Goal: Information Seeking & Learning: Learn about a topic

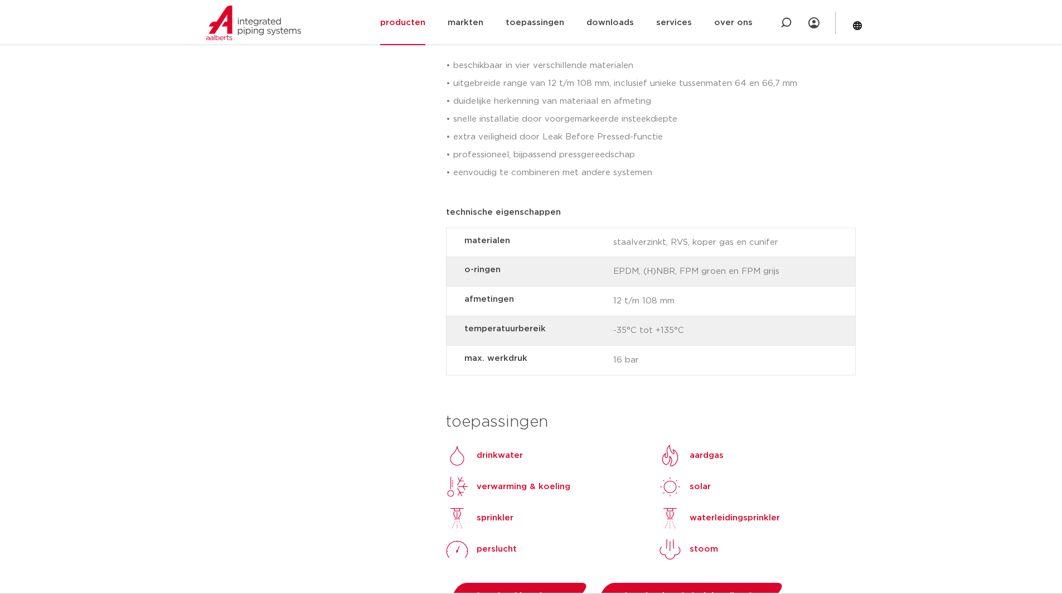
scroll to position [725, 0]
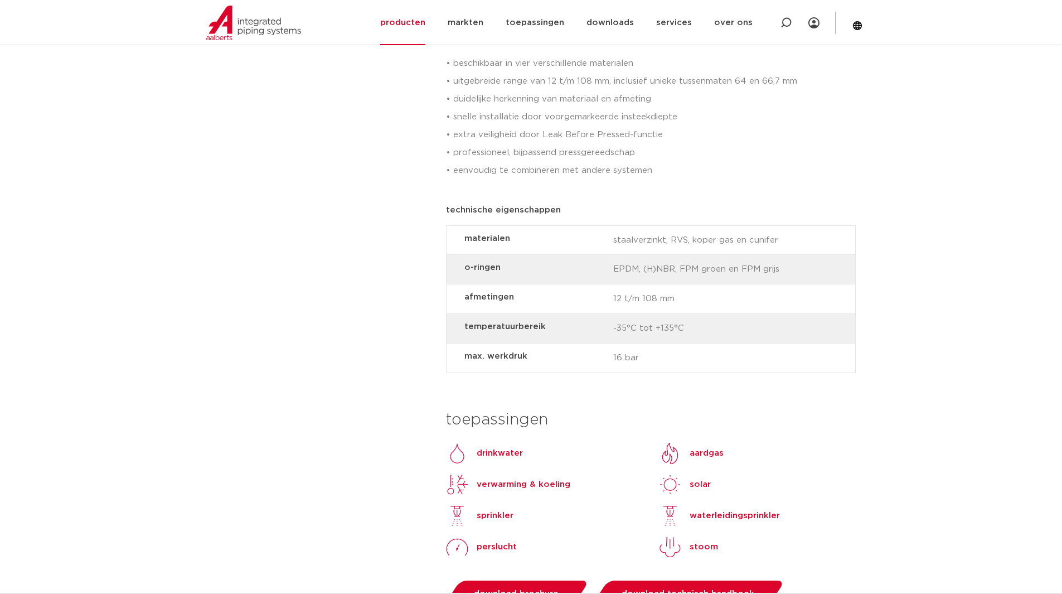
drag, startPoint x: 394, startPoint y: 375, endPoint x: 382, endPoint y: 343, distance: 34.4
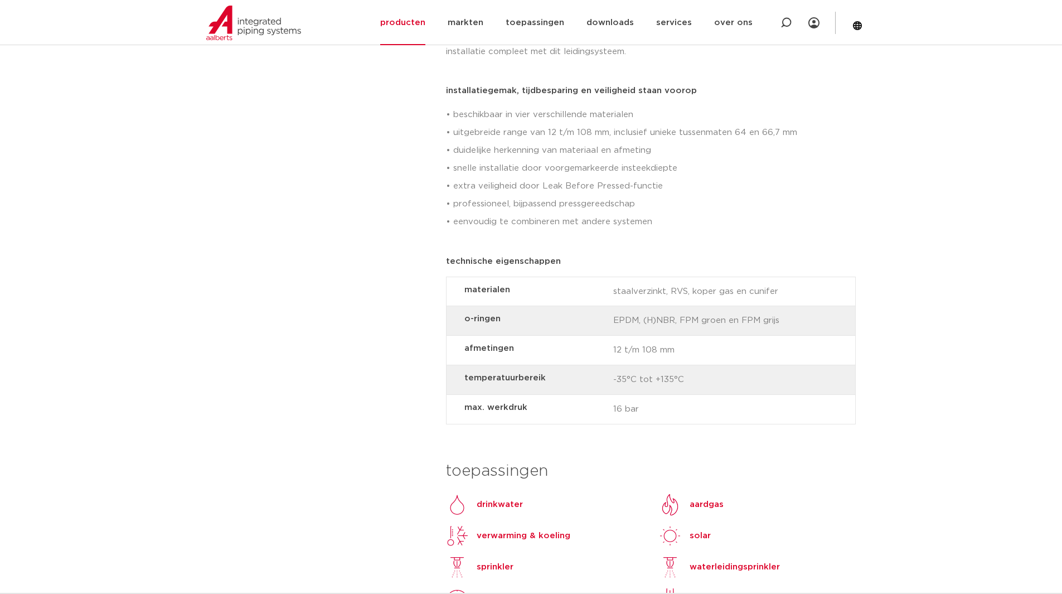
scroll to position [0, 0]
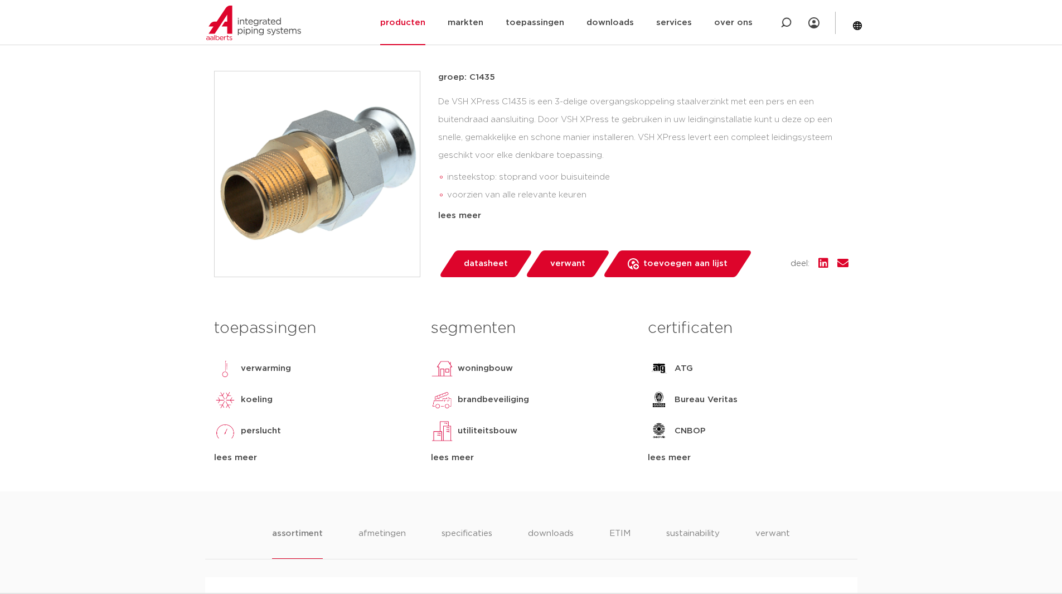
scroll to position [111, 0]
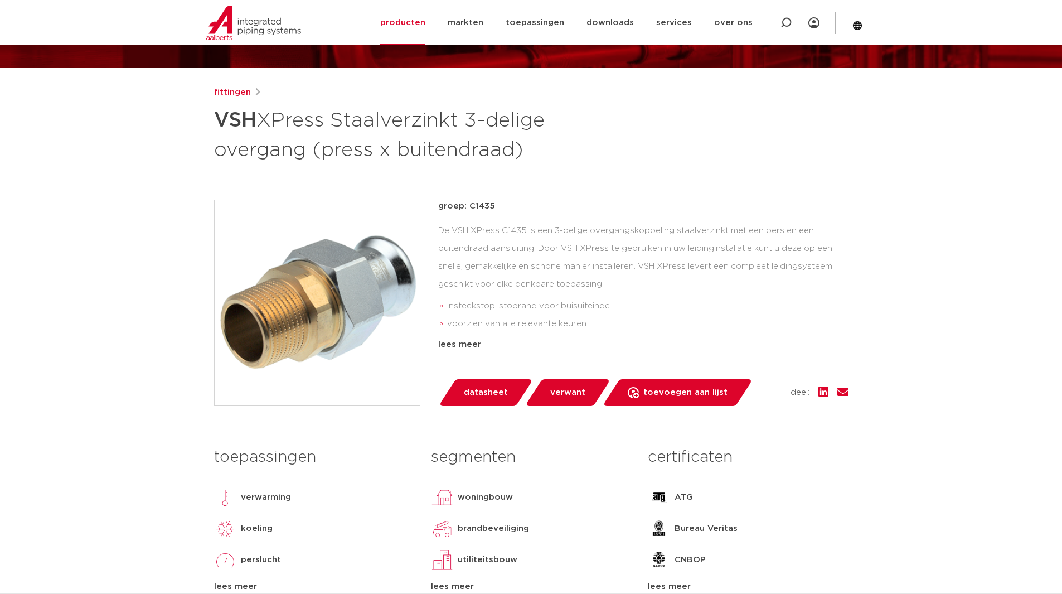
click at [638, 261] on div "De VSH XPress C1435 is een 3-delige overgangskoppeling staalverzinkt met een pe…" at bounding box center [643, 277] width 410 height 111
click at [482, 204] on p "groep: C1435" at bounding box center [643, 206] width 410 height 13
copy p "C1435"
click at [500, 246] on div "De VSH XPress C1435 is een 3-delige overgangskoppeling staalverzinkt met een pe…" at bounding box center [643, 277] width 410 height 111
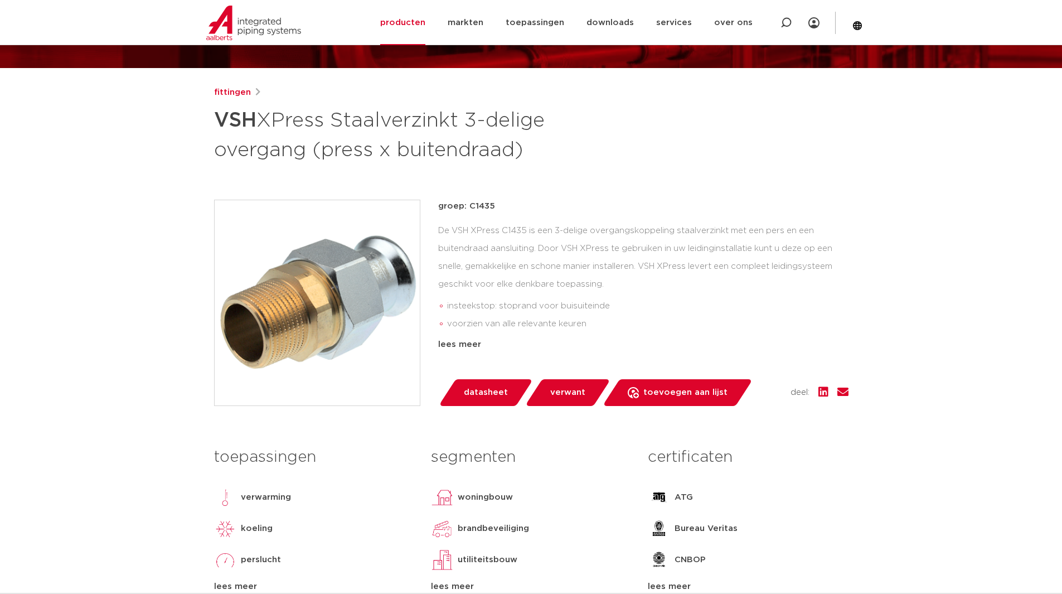
click at [239, 91] on link "fittingen" at bounding box center [232, 92] width 37 height 13
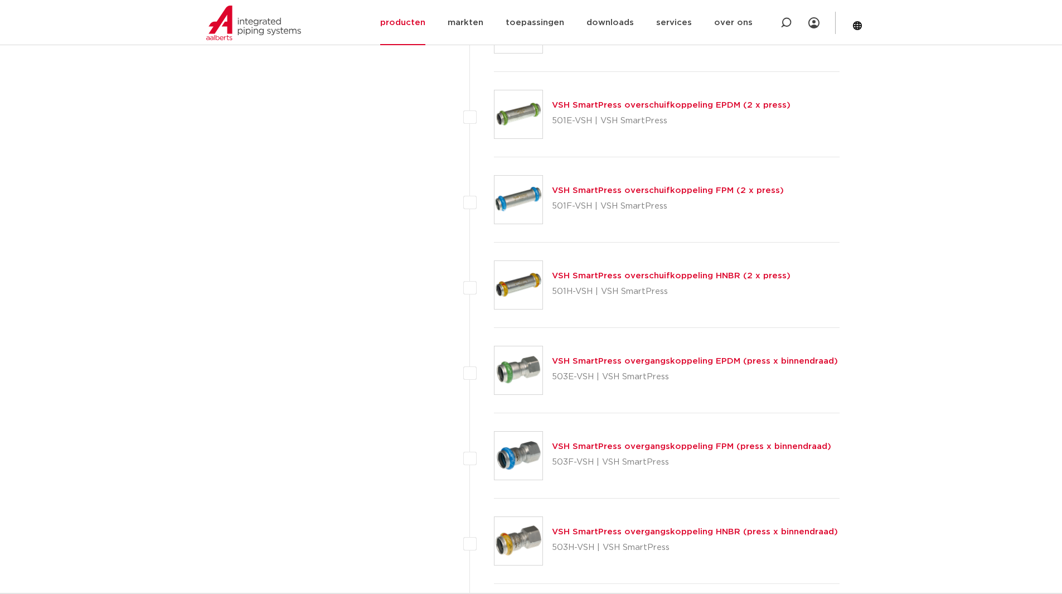
scroll to position [134, 0]
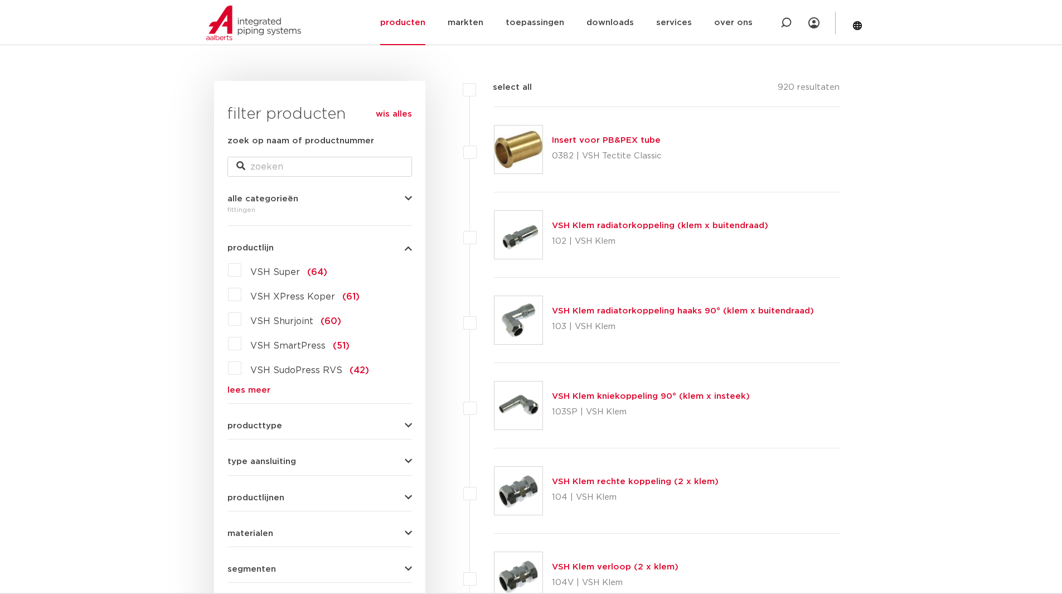
click at [246, 387] on link "lees meer" at bounding box center [319, 390] width 185 height 8
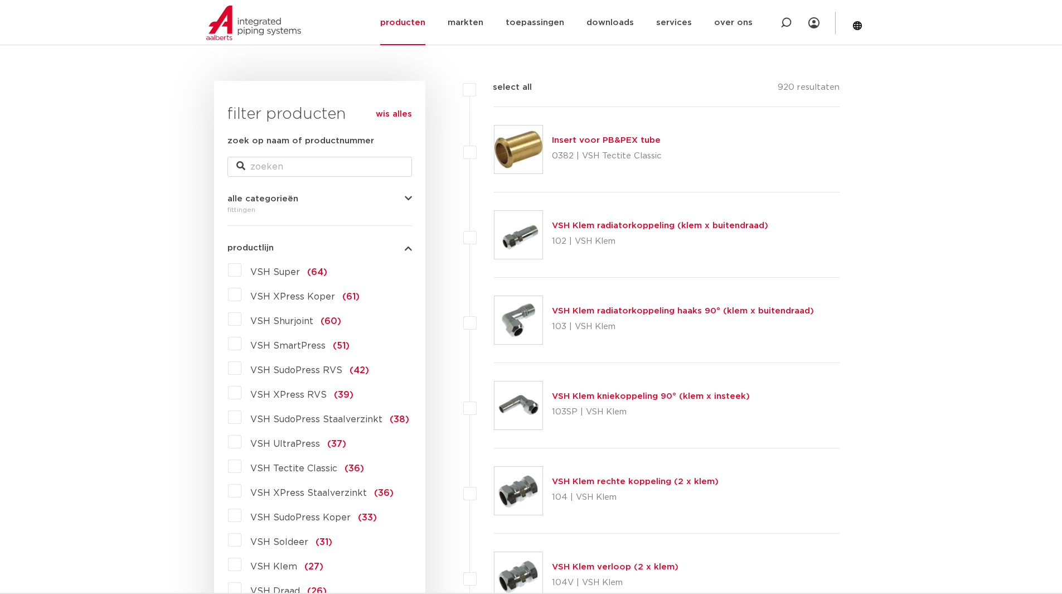
click at [241, 493] on label "VSH XPress Staalverzinkt (36)" at bounding box center [317, 491] width 152 height 18
click at [0, 0] on input "VSH XPress Staalverzinkt (36)" at bounding box center [0, 0] width 0 height 0
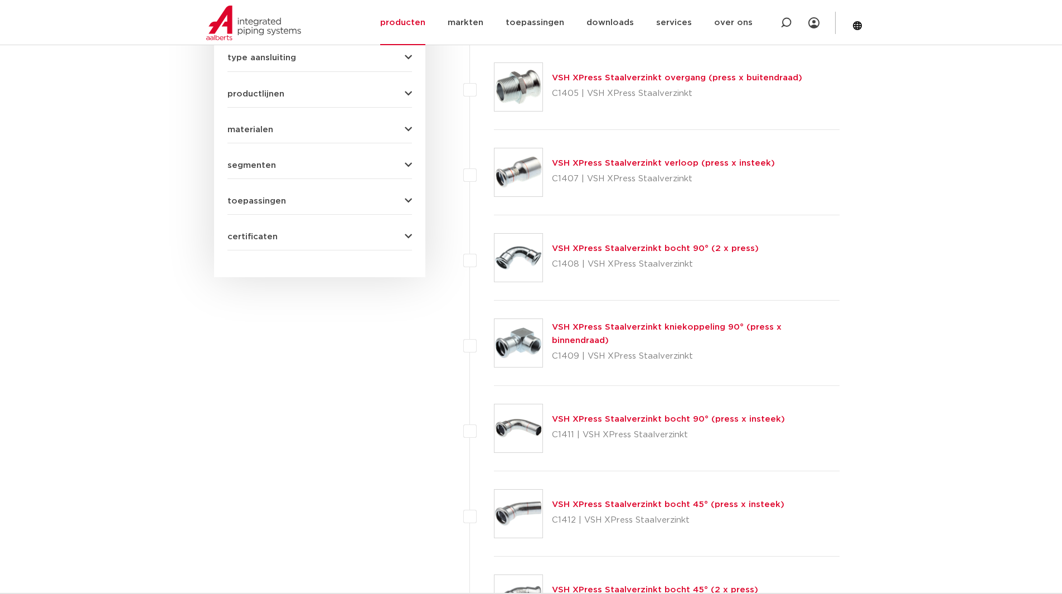
scroll to position [557, 0]
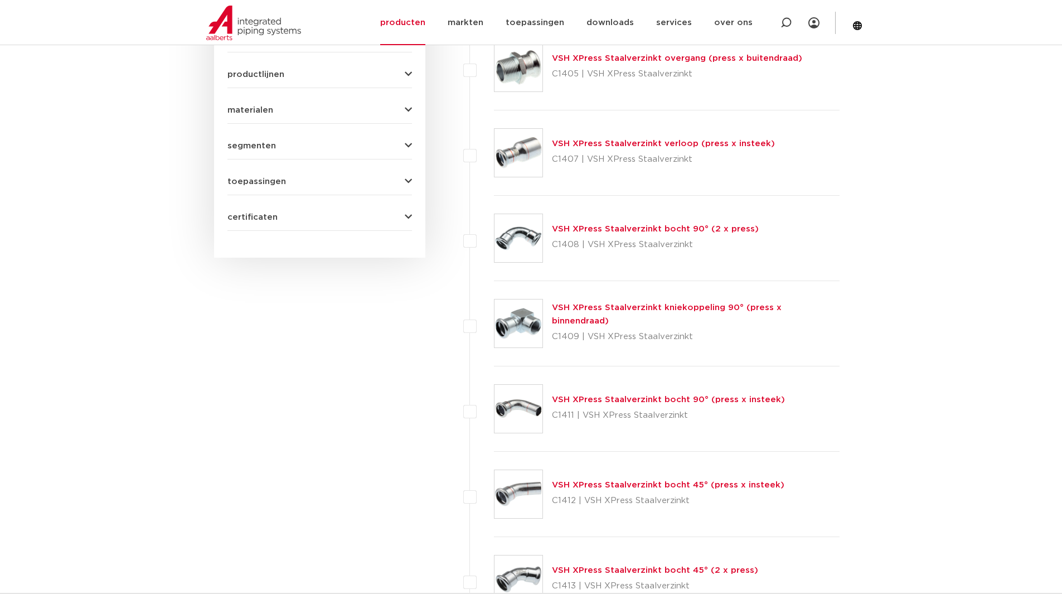
click at [597, 317] on link "VSH XPress Staalverzinkt kniekoppeling 90° (press x binnendraad)" at bounding box center [667, 314] width 230 height 22
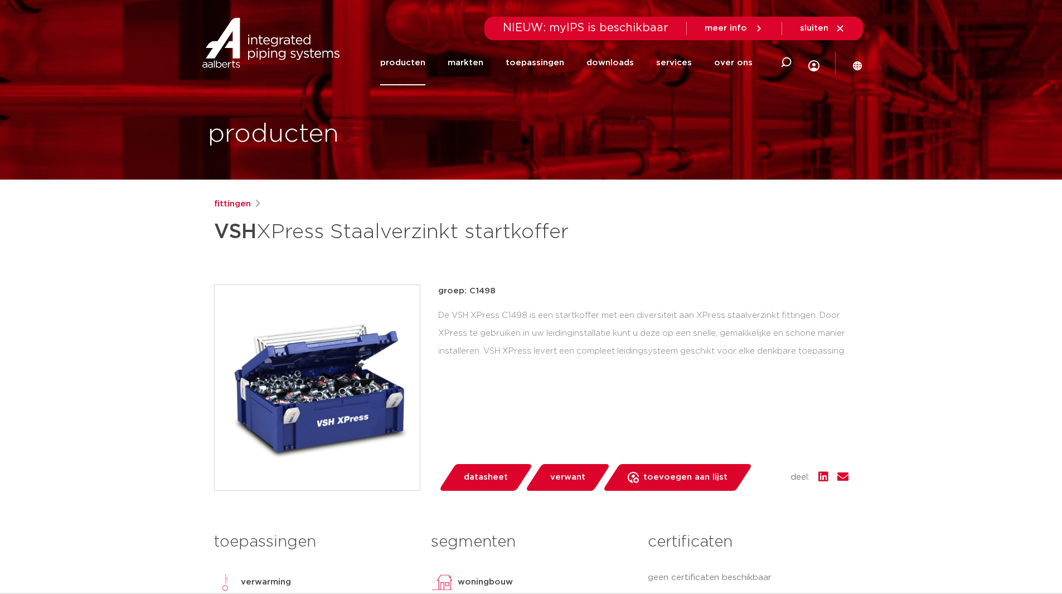
click at [324, 394] on img at bounding box center [317, 387] width 205 height 205
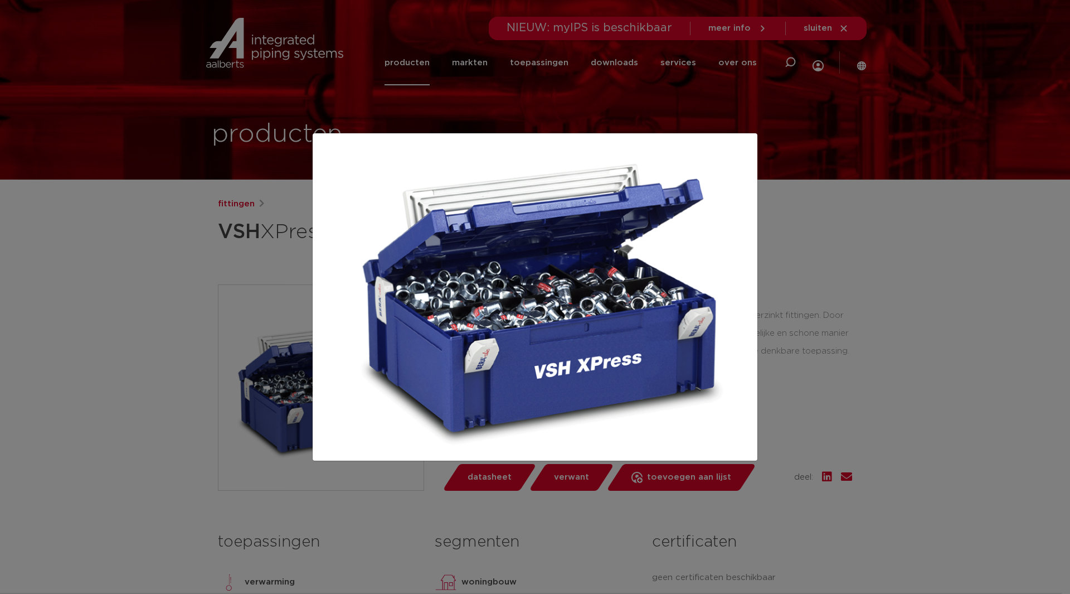
click at [917, 341] on div at bounding box center [535, 297] width 1070 height 594
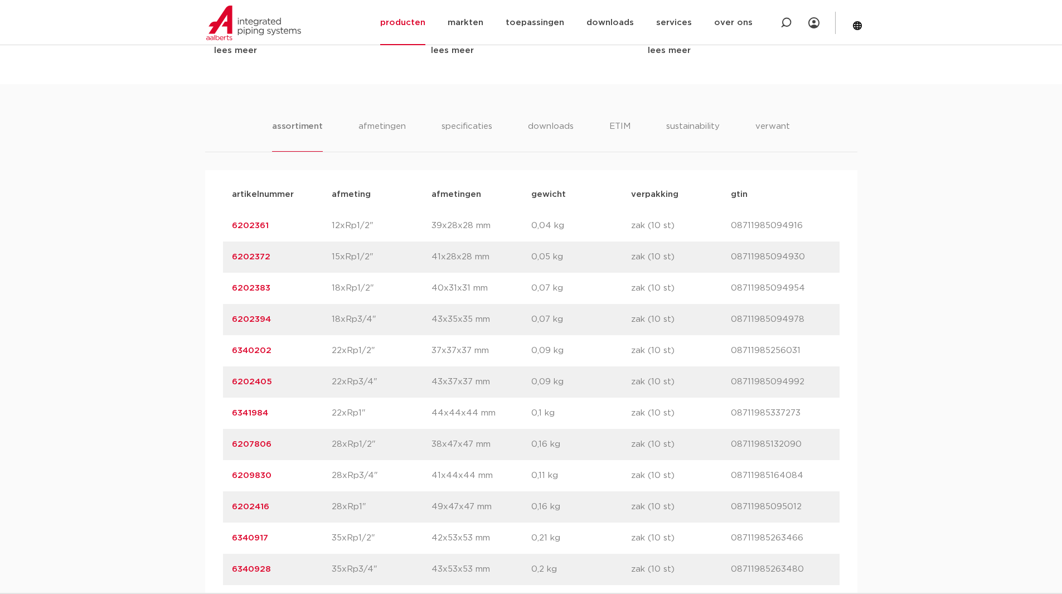
scroll to position [669, 0]
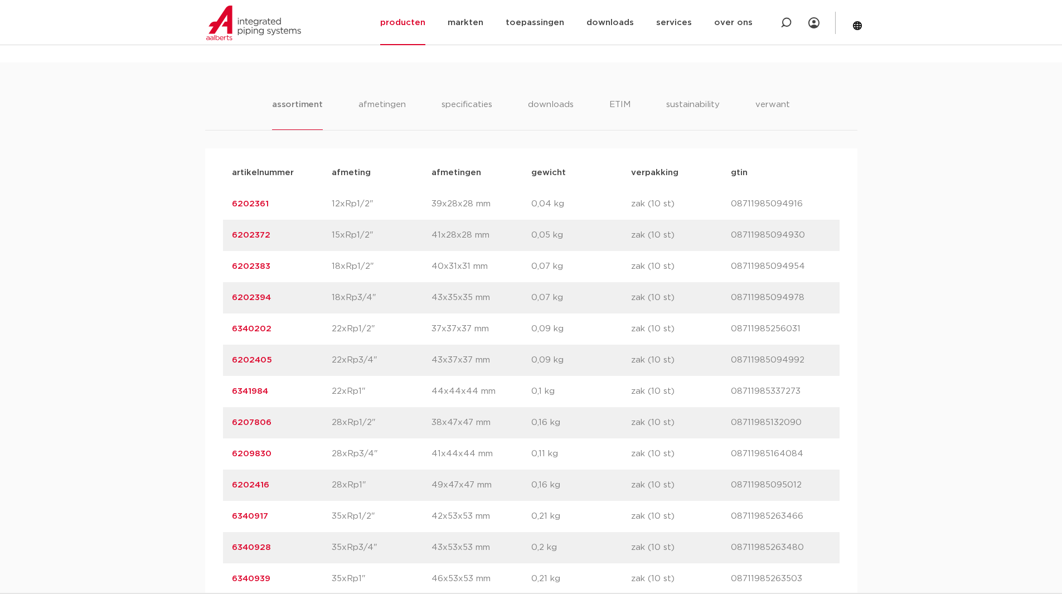
click at [132, 326] on div "assortiment afmetingen specificaties downloads ETIM sustainability verwant asso…" at bounding box center [531, 379] width 1062 height 634
drag, startPoint x: 270, startPoint y: 487, endPoint x: 225, endPoint y: 488, distance: 45.7
click at [225, 488] on div "artikelnummer 6202416 afmeting 28xRp1" afmetingen 49x47x47 mm gewicht 0,16 kg v…" at bounding box center [531, 484] width 617 height 31
copy link "6202416"
drag, startPoint x: 278, startPoint y: 425, endPoint x: 230, endPoint y: 425, distance: 47.9
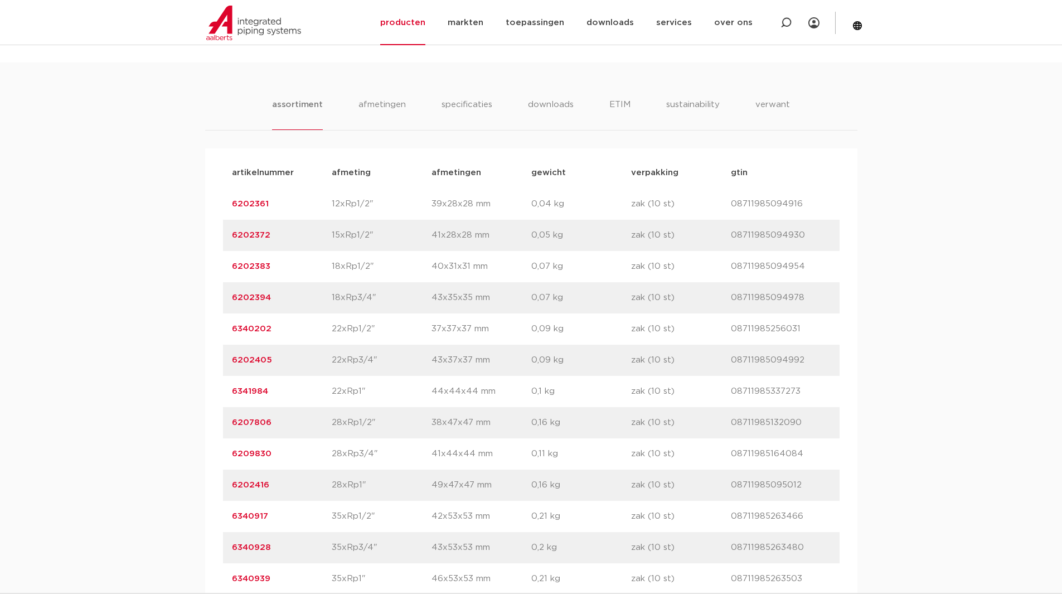
click at [230, 425] on div "artikelnummer 6207806 afmeting 28xRp1/2" afmetingen 38x47x47 mm gewicht 0,16 kg…" at bounding box center [531, 422] width 617 height 31
copy link "6207806"
drag, startPoint x: 276, startPoint y: 453, endPoint x: 228, endPoint y: 454, distance: 48.0
click at [228, 454] on div "artikelnummer 6209830 afmeting 28xRp3/4" afmetingen 41x44x44 mm gewicht 0,11 kg…" at bounding box center [531, 453] width 617 height 31
copy link "6209830"
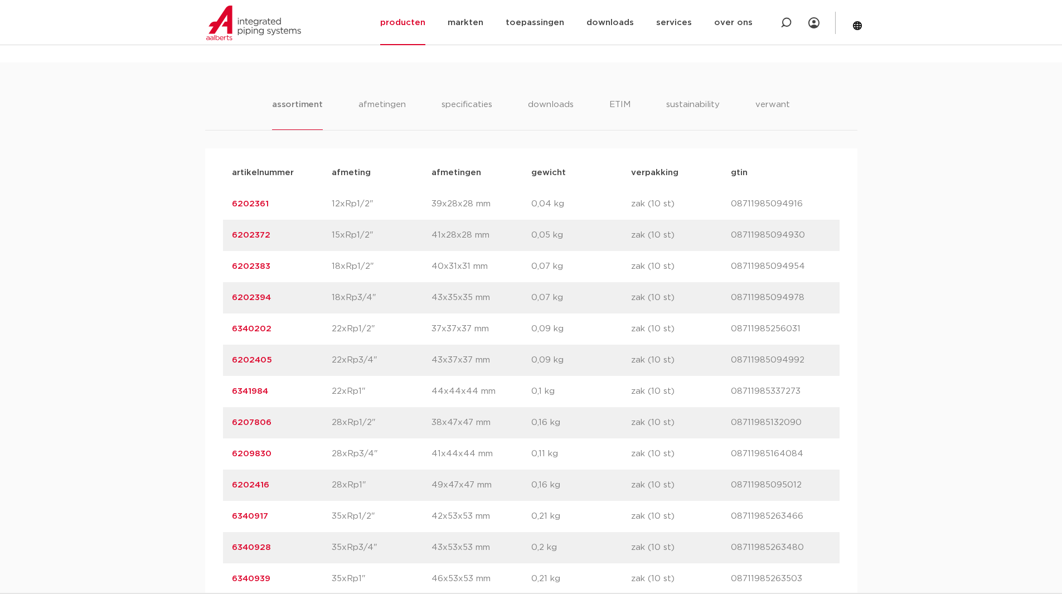
click at [107, 413] on div "assortiment afmetingen specificaties downloads ETIM sustainability verwant asso…" at bounding box center [531, 379] width 1062 height 634
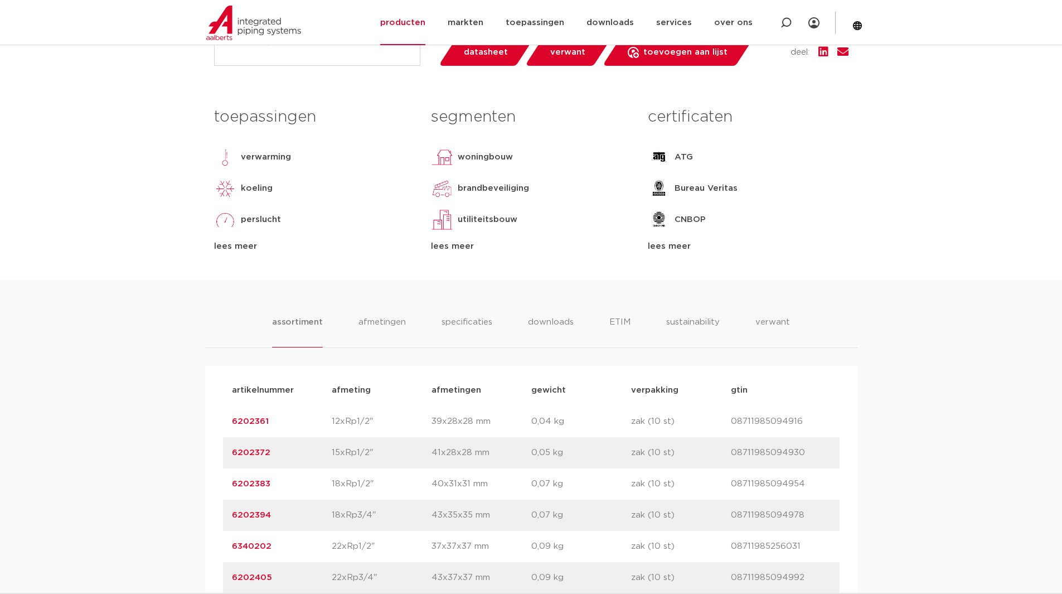
scroll to position [446, 0]
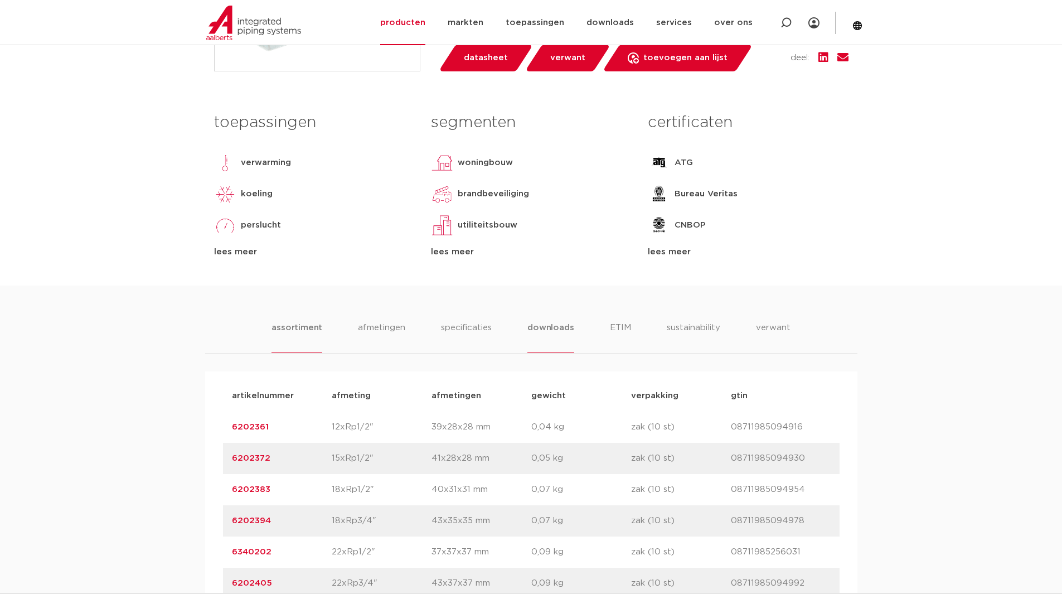
click at [555, 335] on li "downloads" at bounding box center [550, 337] width 46 height 32
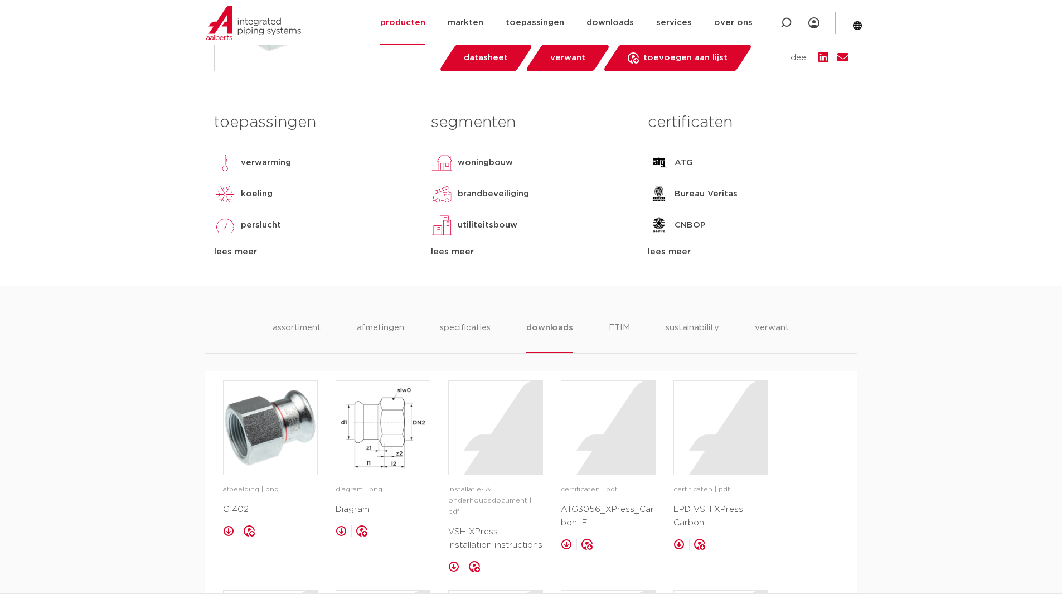
scroll to position [557, 0]
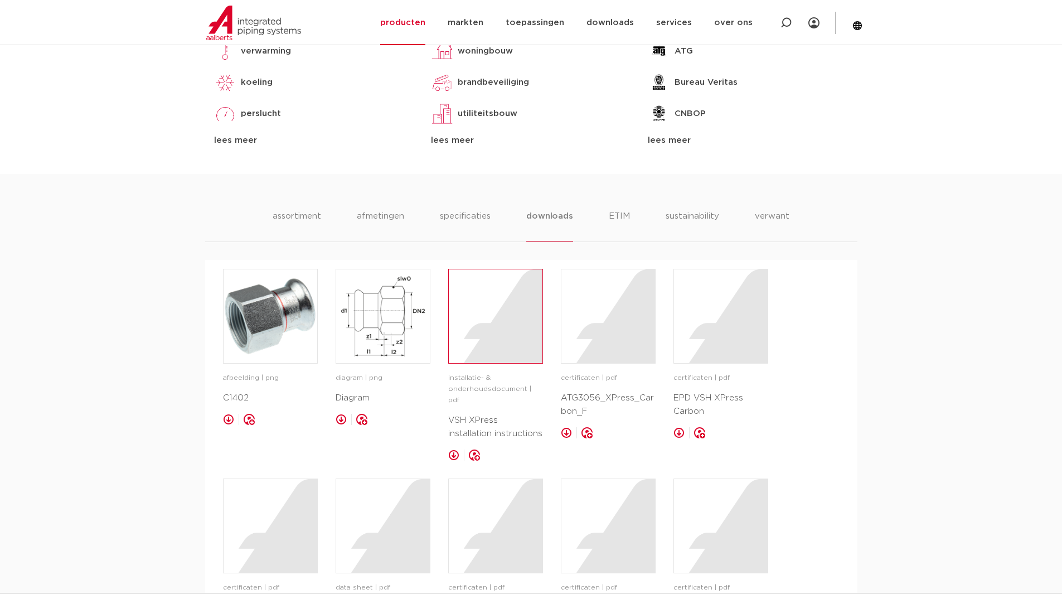
click at [500, 326] on div at bounding box center [496, 316] width 94 height 94
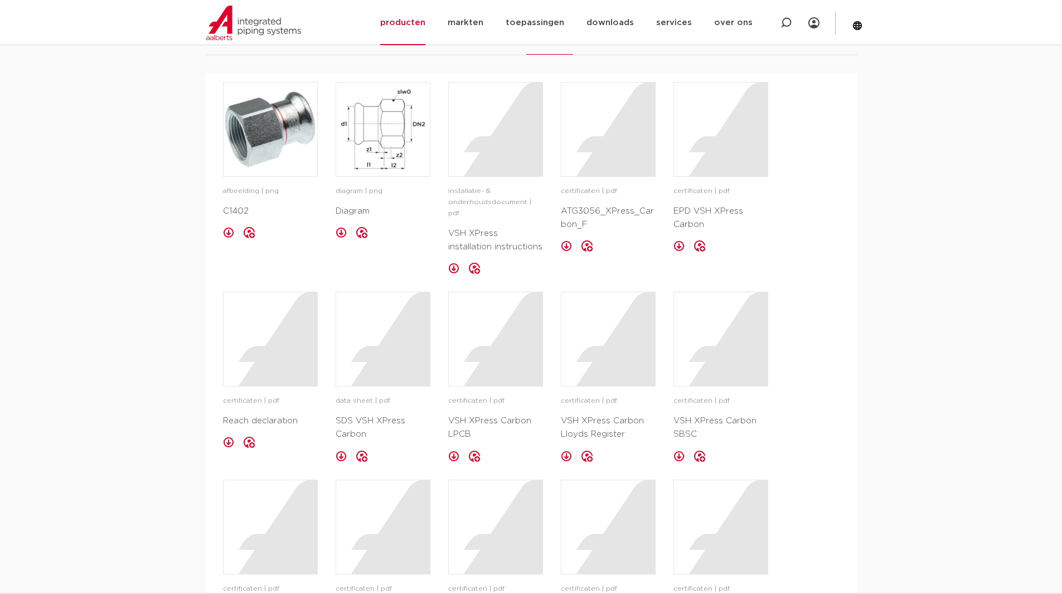
scroll to position [725, 0]
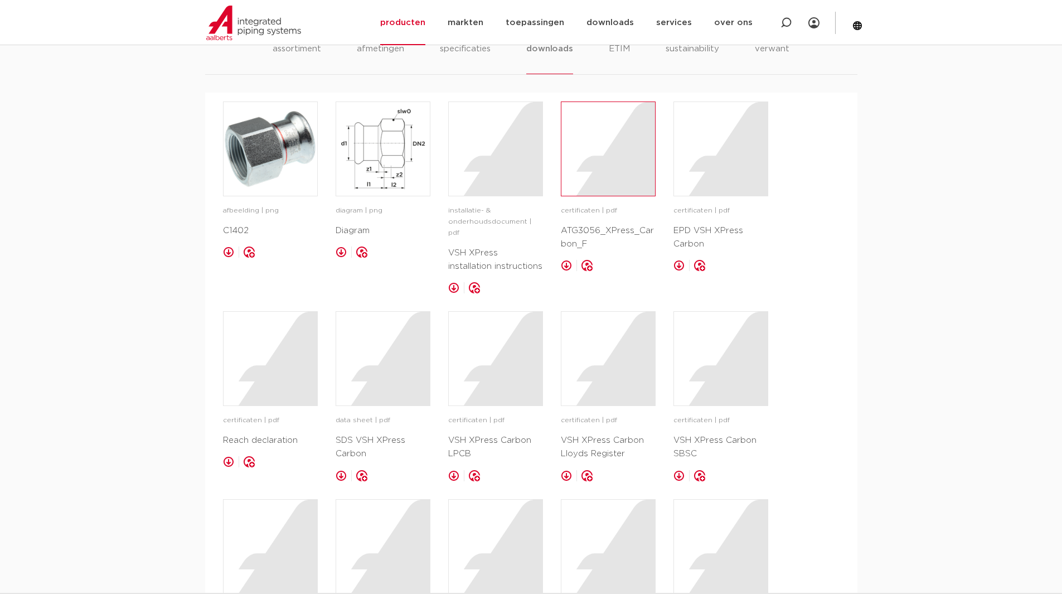
click at [584, 132] on div at bounding box center [608, 149] width 94 height 94
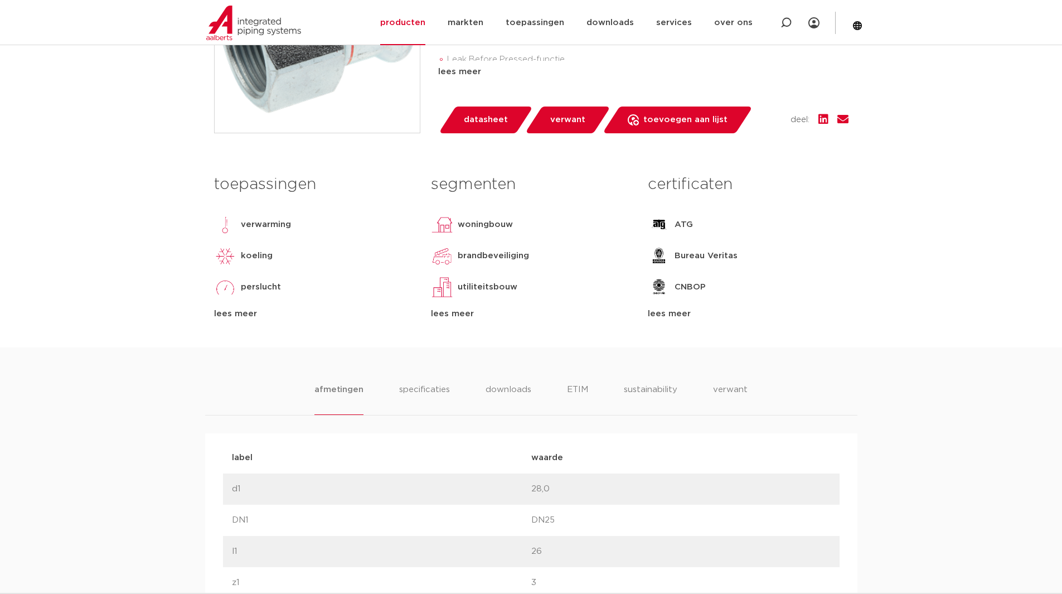
scroll to position [390, 0]
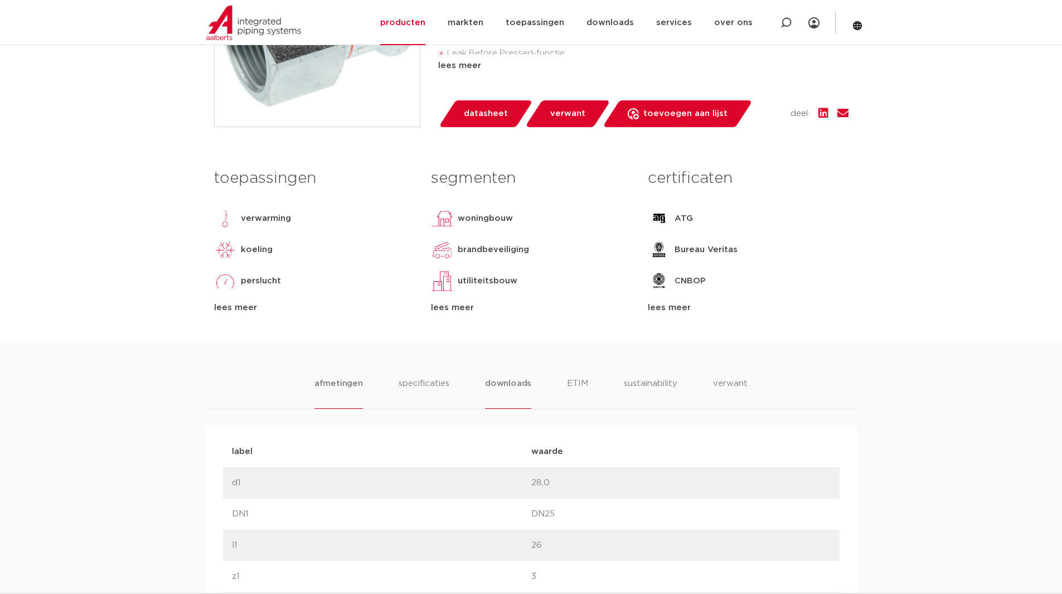
click at [495, 382] on li "downloads" at bounding box center [508, 393] width 46 height 32
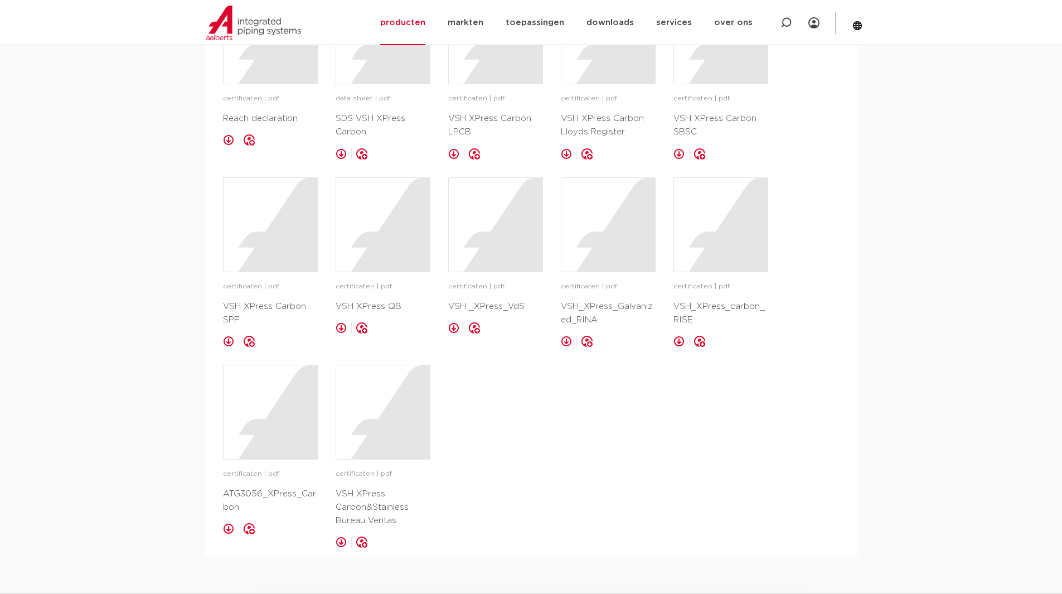
scroll to position [1115, 0]
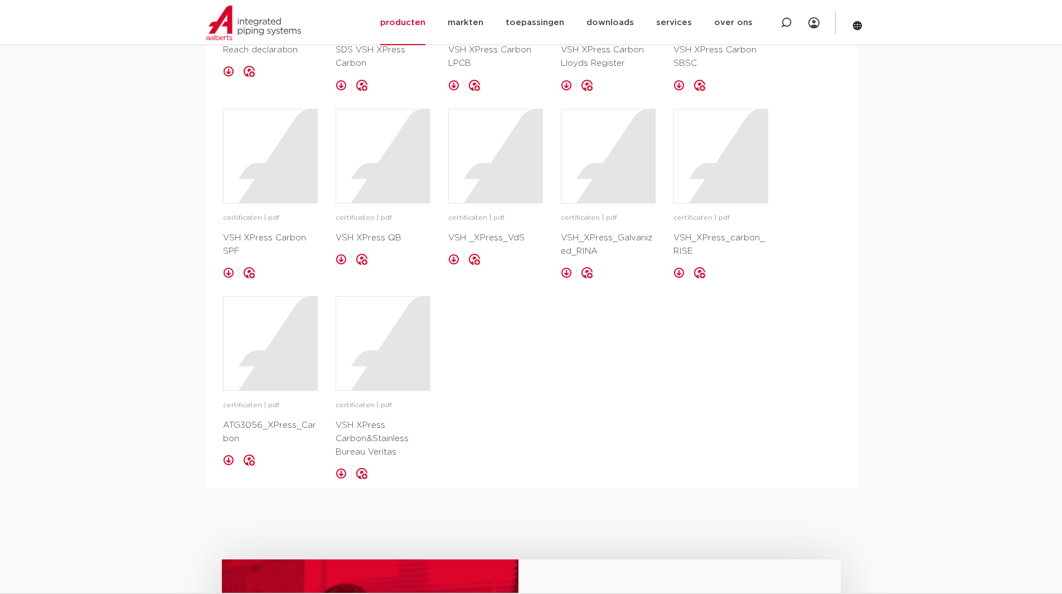
click at [103, 207] on div "afmetingen specificaties downloads ETIM sustainability verwant afmetingen speci…" at bounding box center [531, 51] width 1062 height 871
drag, startPoint x: 108, startPoint y: 318, endPoint x: 126, endPoint y: 224, distance: 96.4
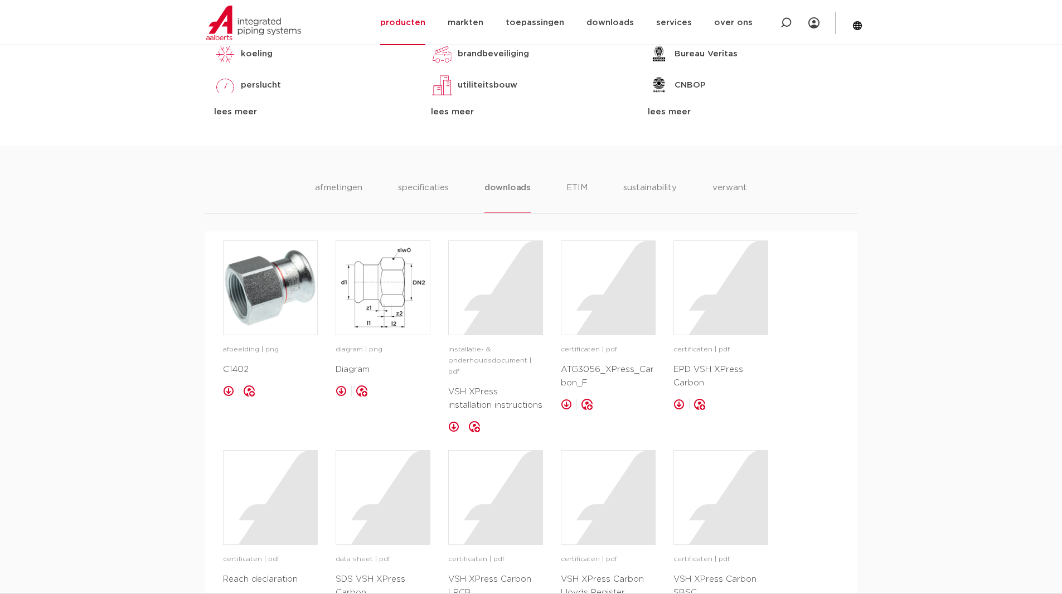
scroll to position [81, 0]
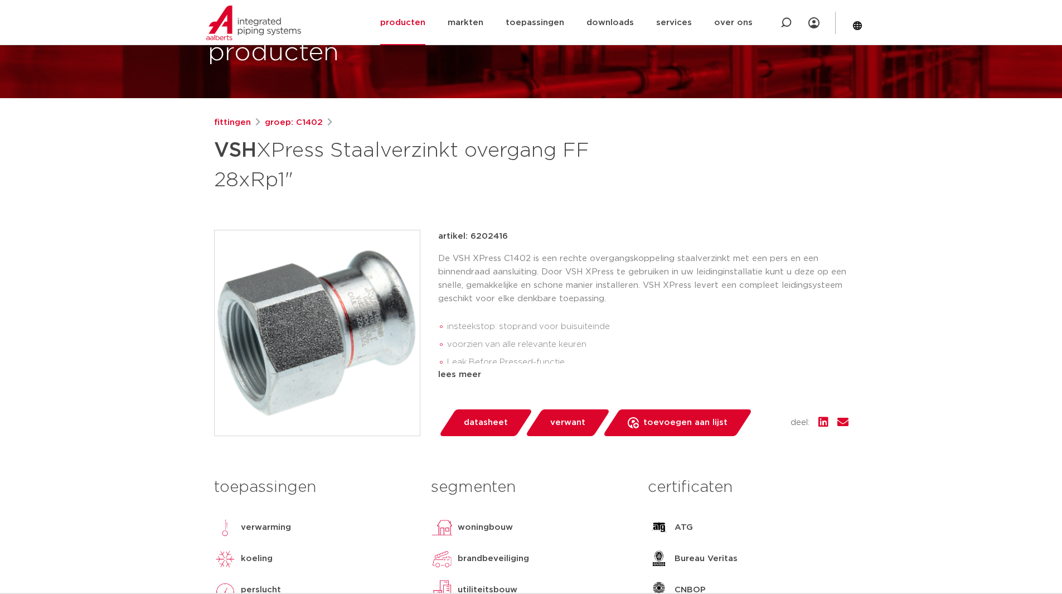
click at [609, 257] on p "De VSH XPress C1402 is een rechte overgangskoppeling staalverzinkt met een pers…" at bounding box center [643, 279] width 410 height 54
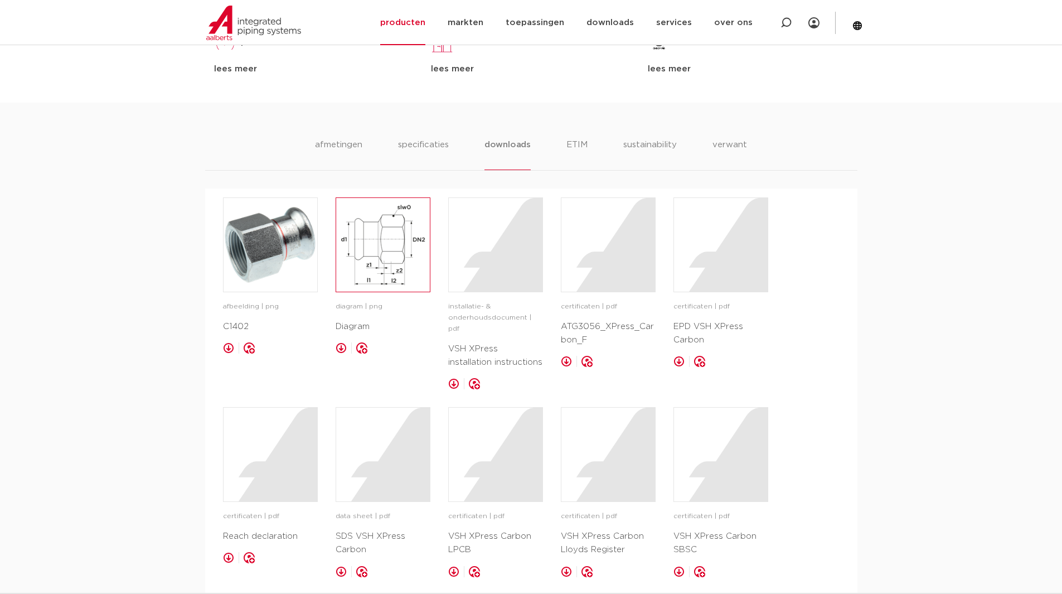
scroll to position [527, 0]
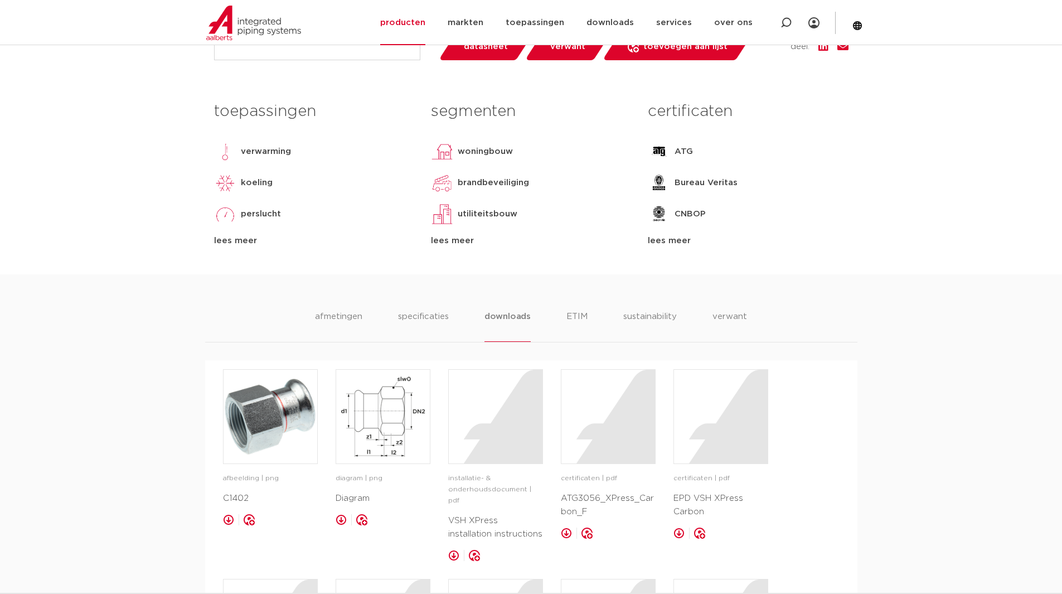
scroll to position [416, 0]
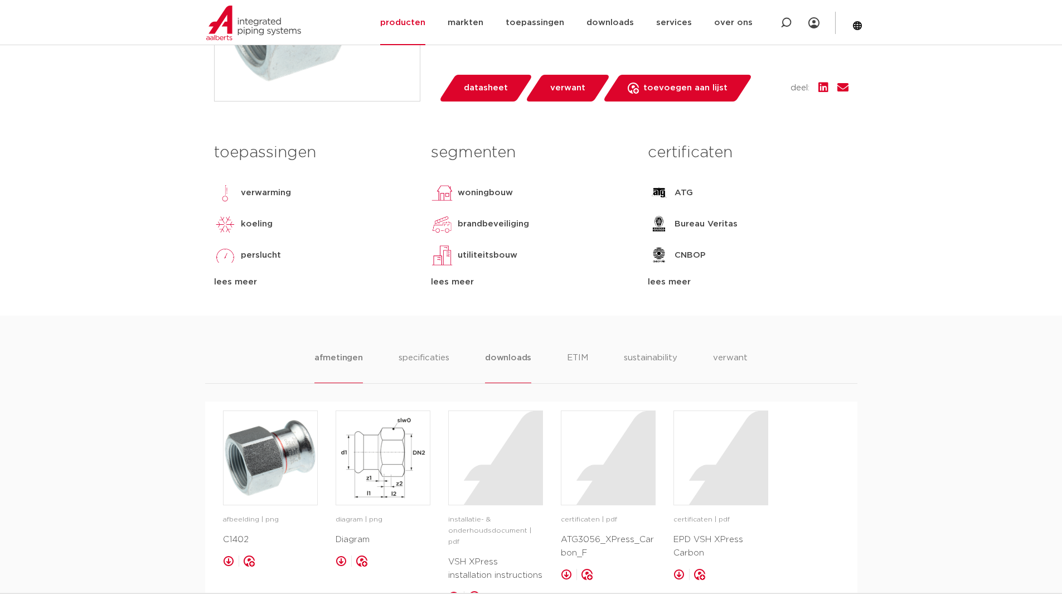
click at [318, 357] on li "afmetingen" at bounding box center [338, 367] width 48 height 32
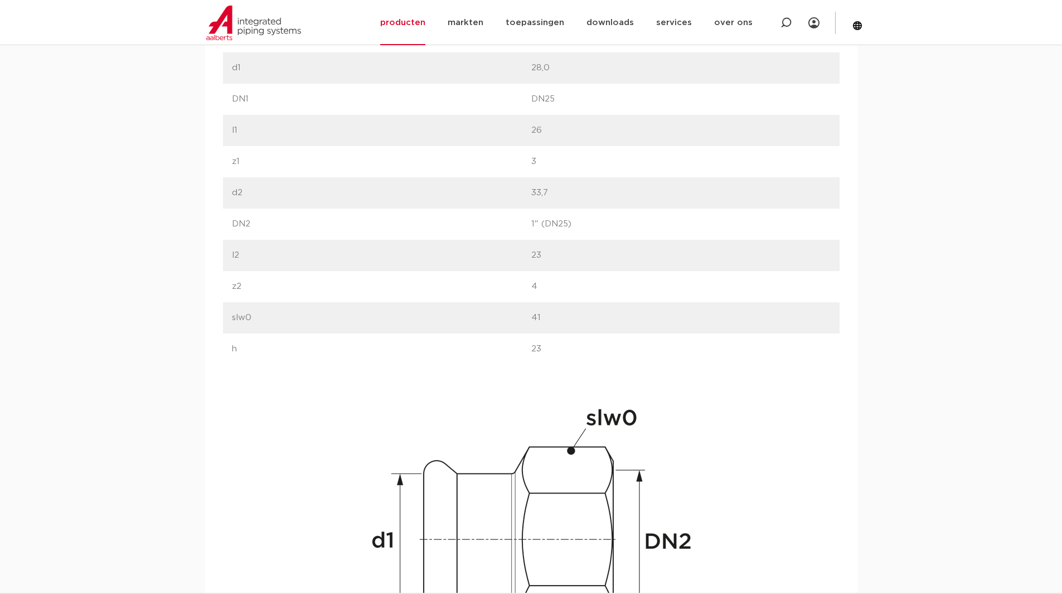
scroll to position [806, 0]
click at [171, 260] on div "afmetingen specificaties downloads ETIM sustainability verwant afmetingen speci…" at bounding box center [531, 345] width 1062 height 840
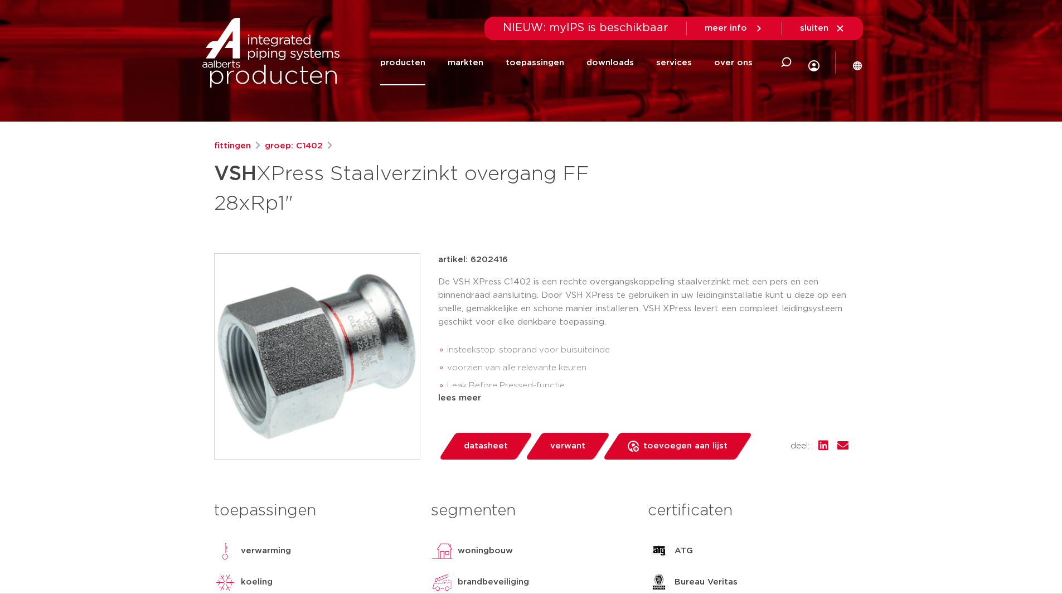
scroll to position [0, 0]
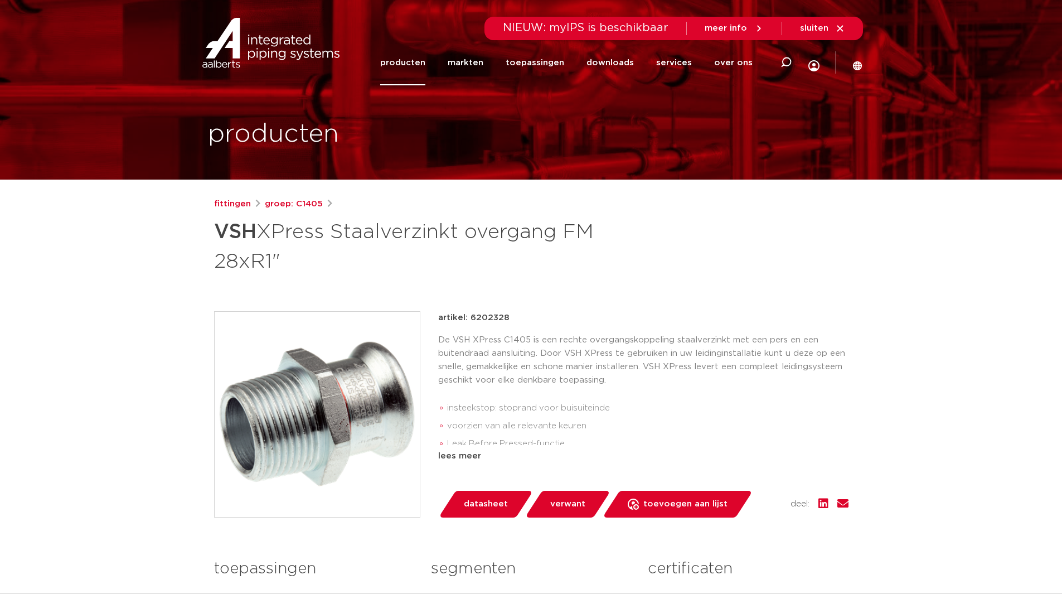
click at [458, 245] on h1 "VSH XPress Staalverzinkt overgang FM 28xR1"" at bounding box center [423, 245] width 419 height 60
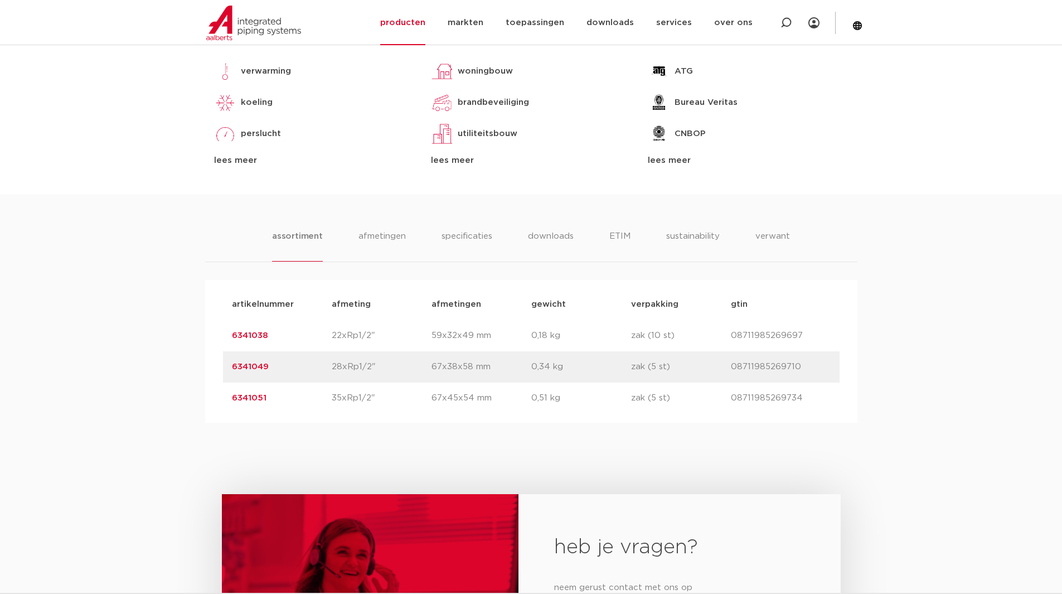
scroll to position [557, 0]
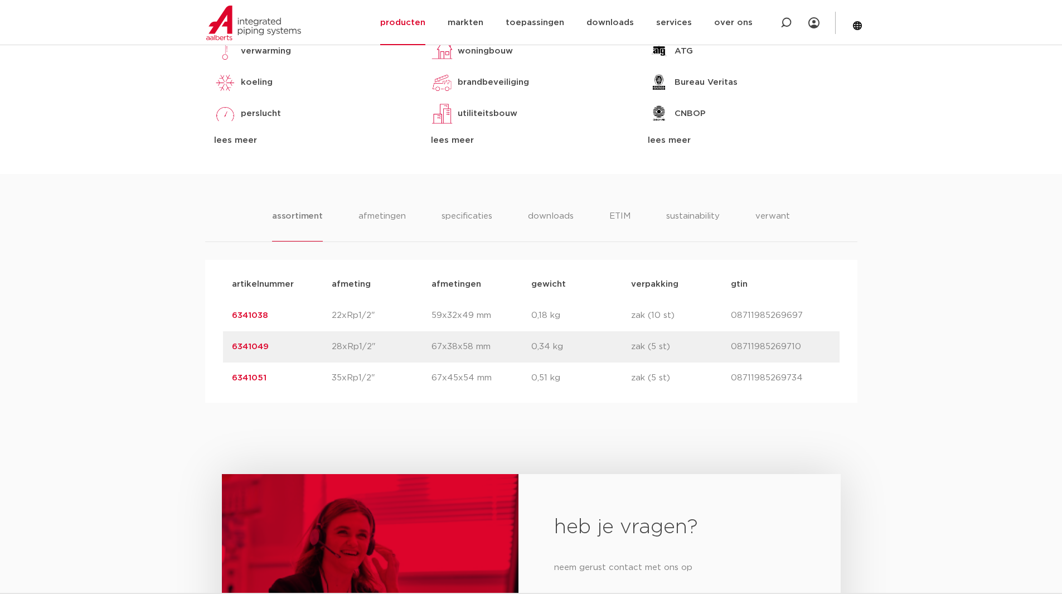
drag, startPoint x: 274, startPoint y: 347, endPoint x: 229, endPoint y: 348, distance: 45.2
click at [229, 348] on div "artikelnummer 6341049 afmeting 28xRp1/2" [GEOGRAPHIC_DATA] 67x38x58 mm gewicht …" at bounding box center [531, 346] width 617 height 31
copy link "6341049"
drag, startPoint x: 151, startPoint y: 320, endPoint x: 113, endPoint y: 336, distance: 41.7
click at [151, 319] on div "assortiment [GEOGRAPHIC_DATA] specificaties downloads ETIM sustainability verwa…" at bounding box center [531, 288] width 1062 height 229
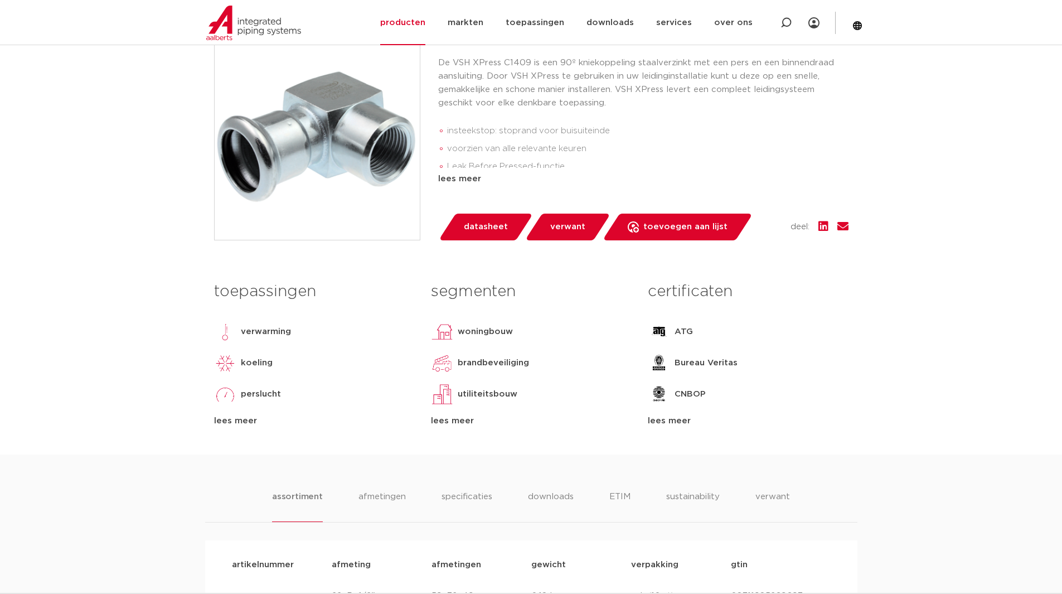
scroll to position [111, 0]
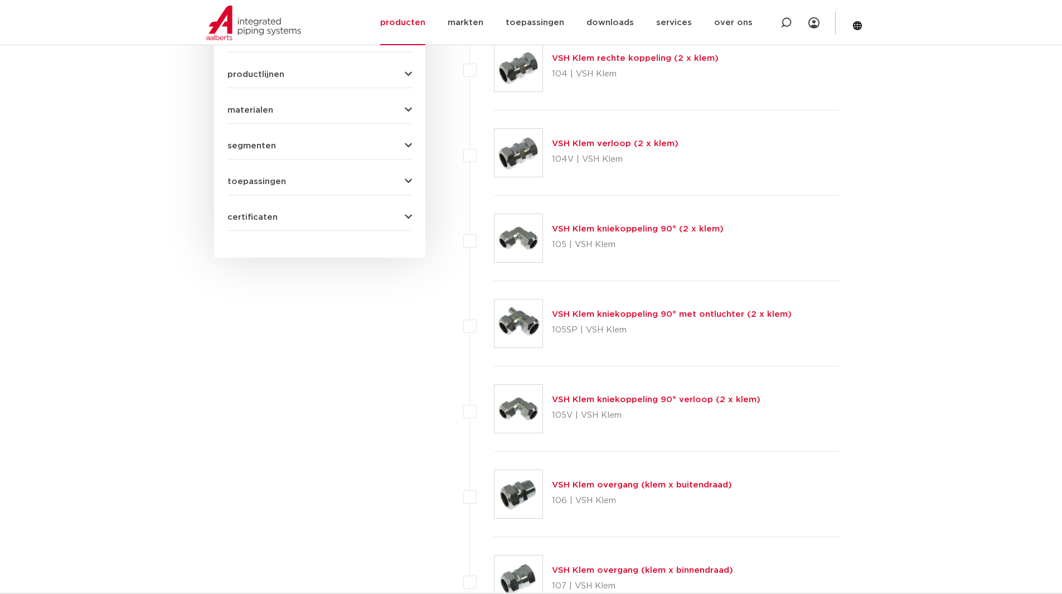
scroll to position [223, 0]
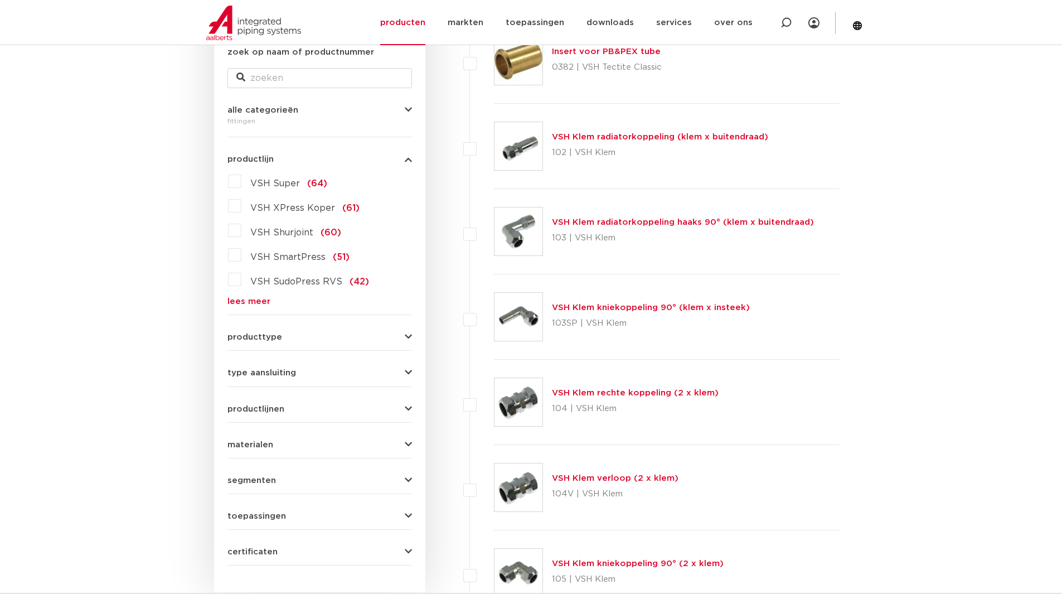
click at [243, 304] on link "lees meer" at bounding box center [319, 301] width 185 height 8
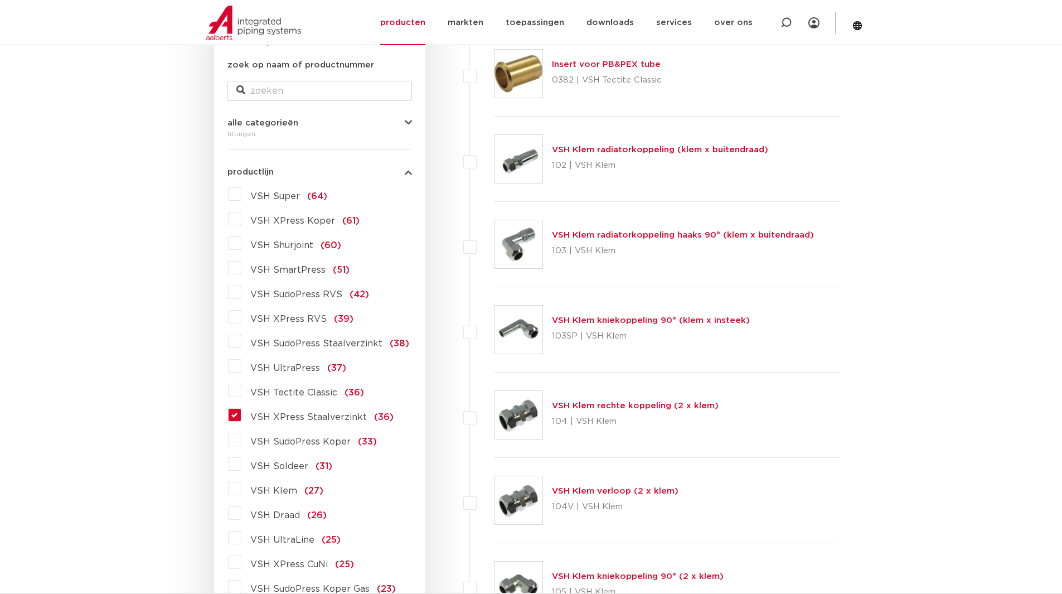
scroll to position [390, 0]
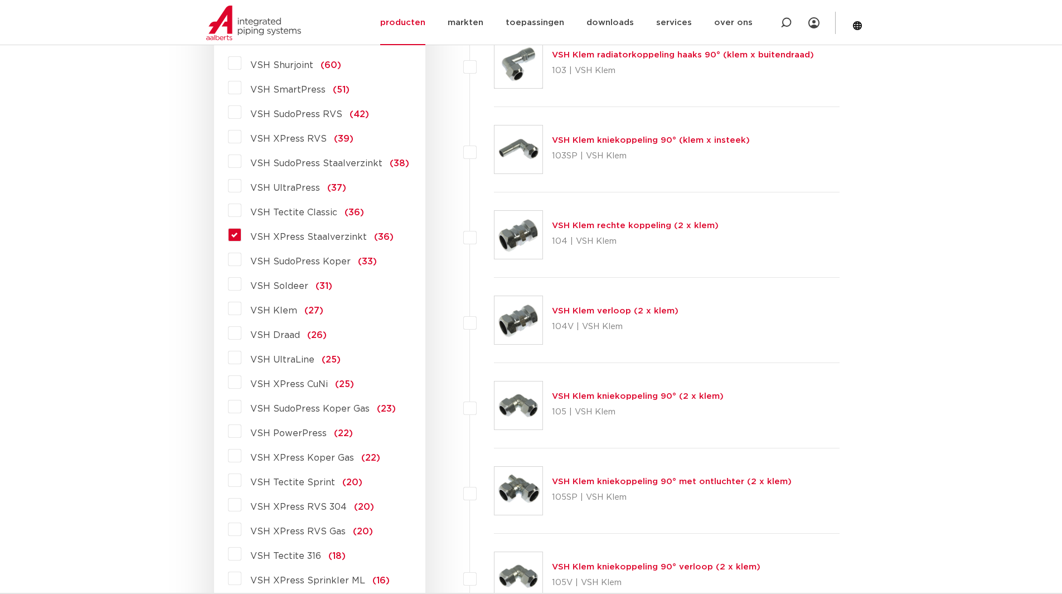
click at [241, 236] on label "VSH XPress Staalverzinkt (36)" at bounding box center [317, 235] width 152 height 18
click at [0, 0] on input "VSH XPress Staalverzinkt (36)" at bounding box center [0, 0] width 0 height 0
click at [242, 232] on label "VSH XPress Staalverzinkt (36)" at bounding box center [317, 235] width 152 height 18
click at [0, 0] on input "VSH XPress Staalverzinkt (36)" at bounding box center [0, 0] width 0 height 0
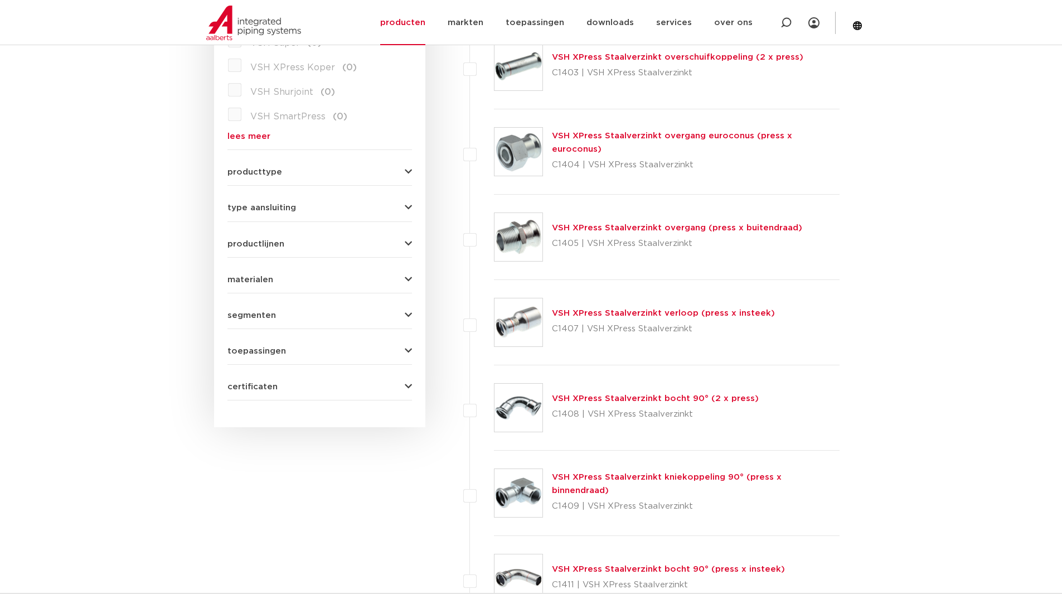
scroll to position [390, 0]
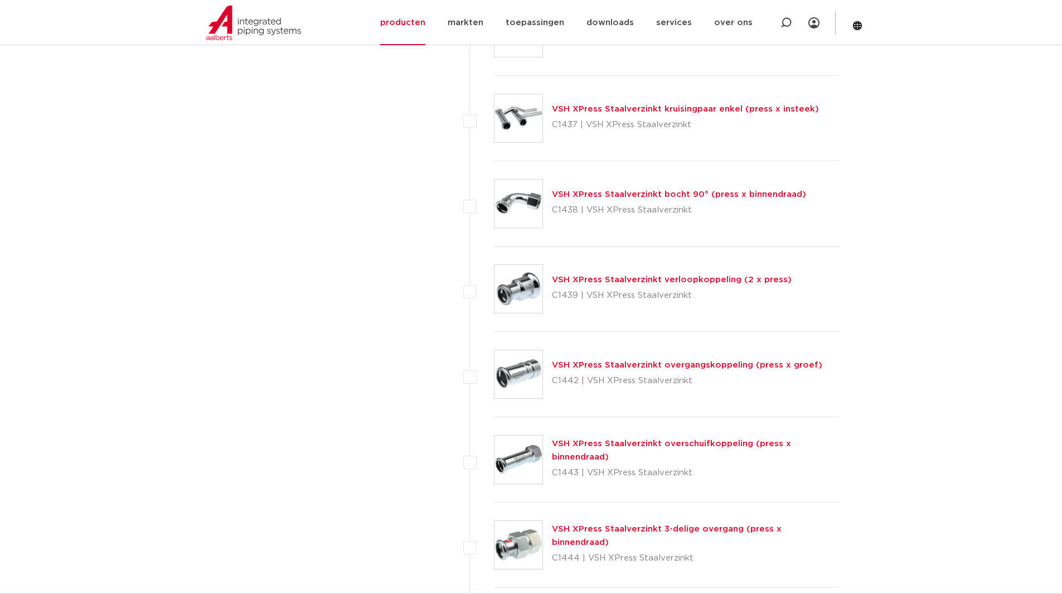
scroll to position [2341, 0]
